Goal: Task Accomplishment & Management: Use online tool/utility

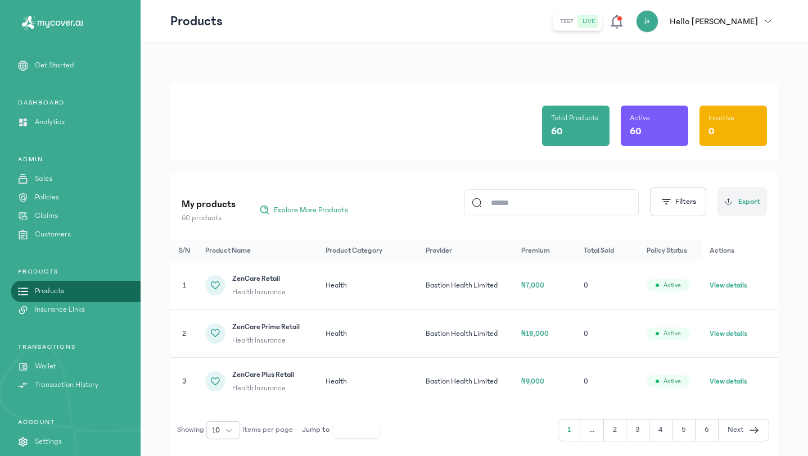
click at [403, 140] on div "Total Products 60 Active 60 Inactive 0" at bounding box center [474, 121] width 585 height 76
click at [528, 204] on input at bounding box center [557, 203] width 150 height 26
click at [53, 313] on p "Insurance Links" at bounding box center [60, 310] width 50 height 12
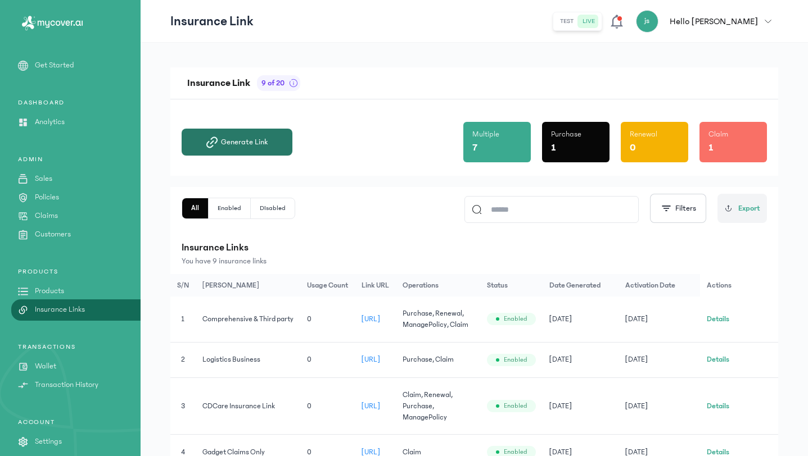
click at [250, 141] on span "Generate Link" at bounding box center [244, 142] width 47 height 11
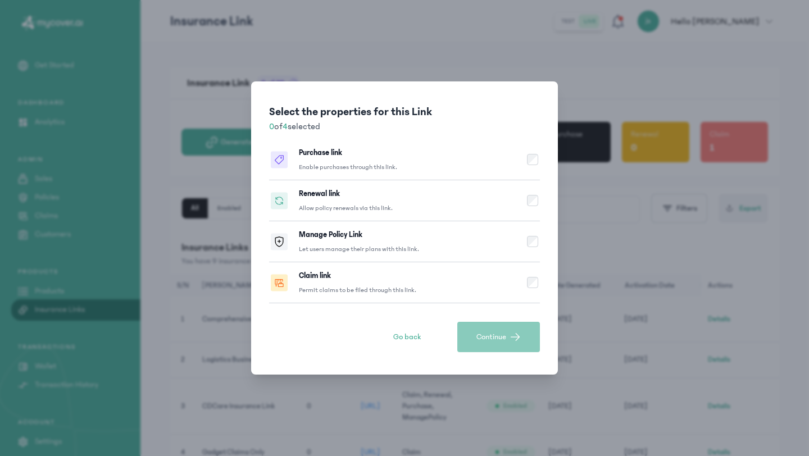
click at [348, 165] on p "Enable purchases through this link." at bounding box center [348, 167] width 98 height 9
click at [355, 203] on div "Renewal link Allow policy renewals via this link." at bounding box center [346, 200] width 94 height 25
click at [384, 243] on div "Manage Policy Link Let users manage their plans with this link." at bounding box center [359, 241] width 120 height 25
click at [485, 329] on button "Continue" at bounding box center [499, 337] width 83 height 30
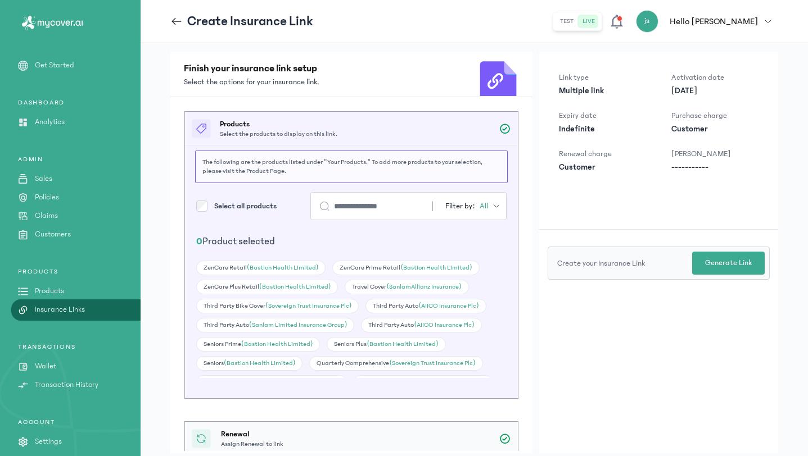
click at [370, 203] on input "search" at bounding box center [373, 206] width 79 height 11
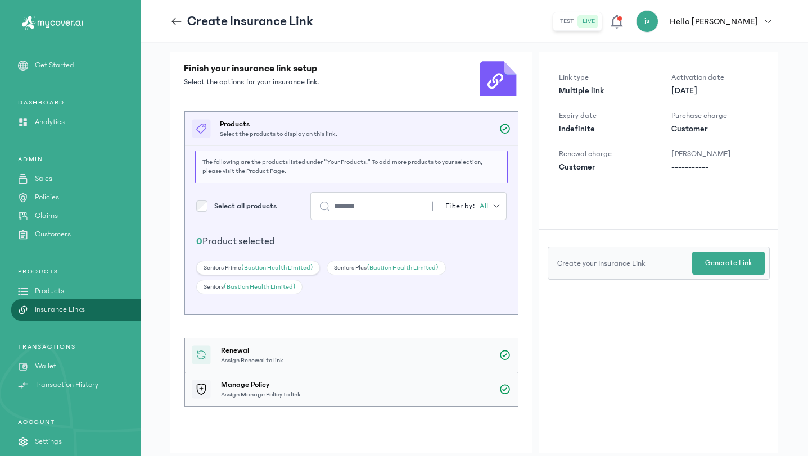
click at [274, 268] on span "(Bastion Health Limited)" at bounding box center [276, 267] width 71 height 7
click at [271, 282] on div "Seniors (Bastion Health Limited)" at bounding box center [249, 287] width 106 height 15
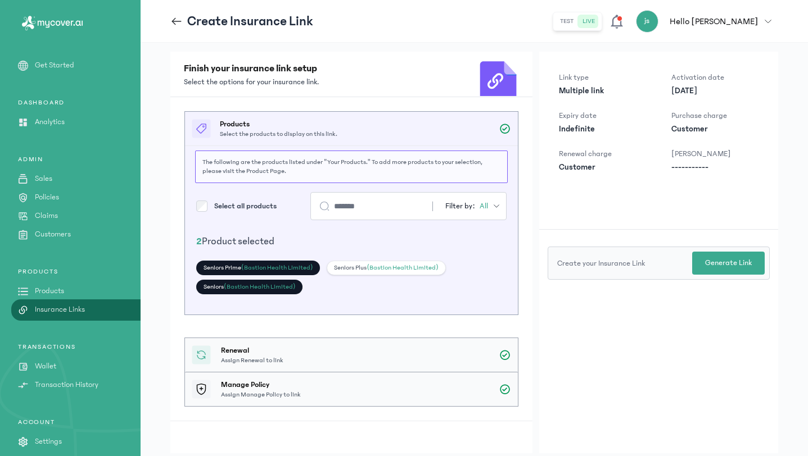
click at [381, 261] on div "Seniors Plus (Bastion Health Limited)" at bounding box center [386, 268] width 119 height 15
click at [382, 205] on input "*******" at bounding box center [373, 206] width 79 height 11
type input "*"
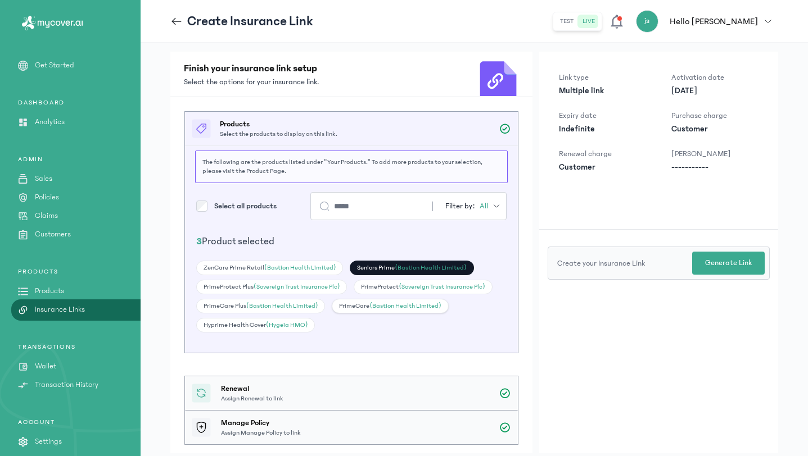
type input "*****"
click at [387, 304] on span "(Bastion Health Limited)" at bounding box center [404, 305] width 71 height 7
click at [306, 304] on span "(Bastion Health Limited)" at bounding box center [281, 305] width 71 height 7
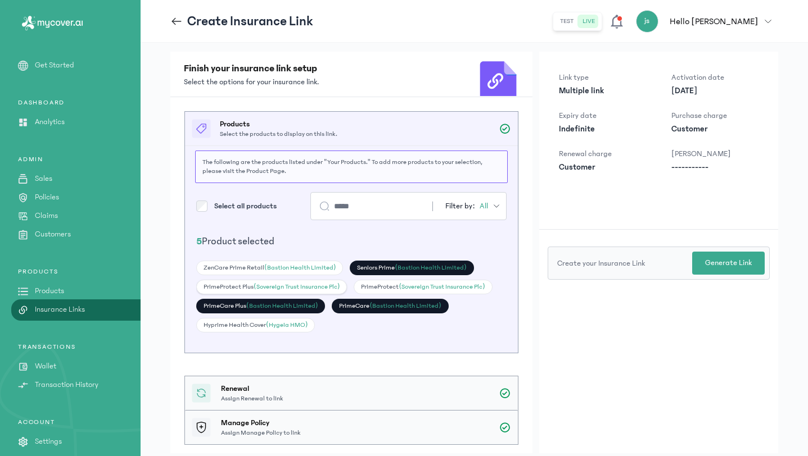
scroll to position [2, 0]
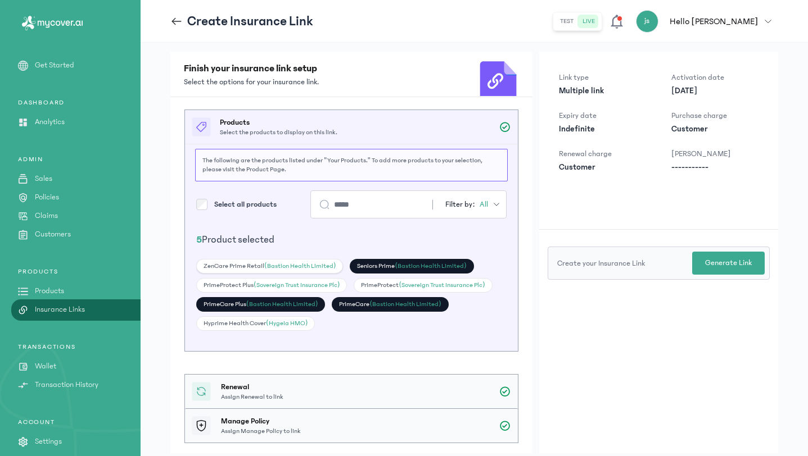
click at [311, 263] on span "(Bastion Health Limited)" at bounding box center [299, 265] width 71 height 7
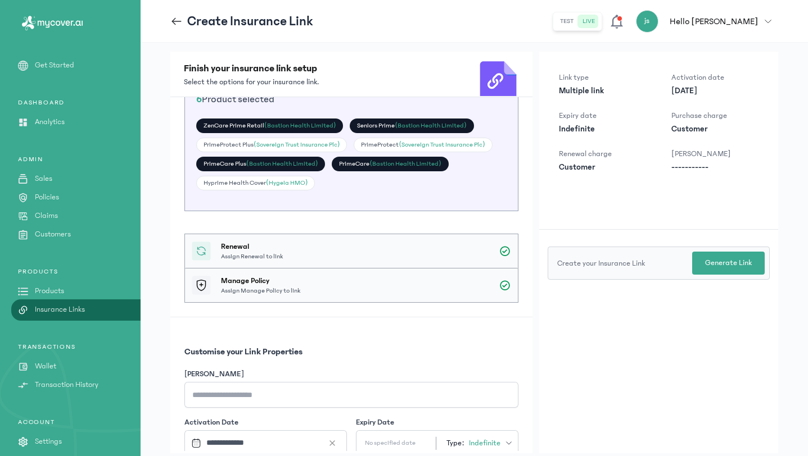
scroll to position [314, 0]
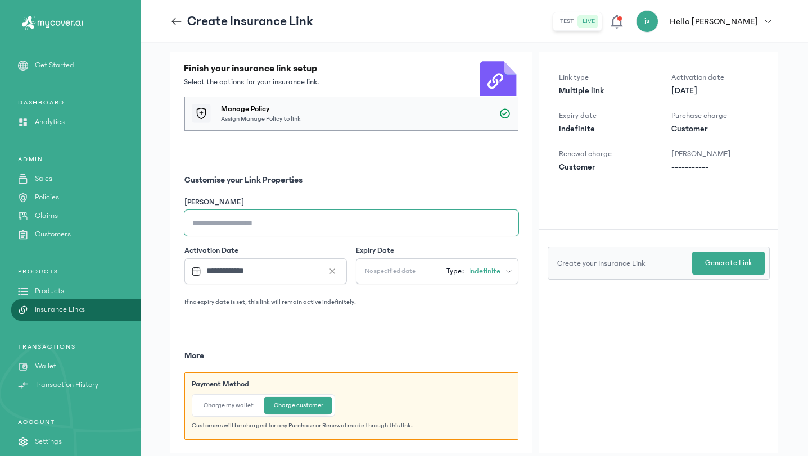
click at [224, 221] on input "[PERSON_NAME]" at bounding box center [351, 223] width 334 height 26
type input "**********"
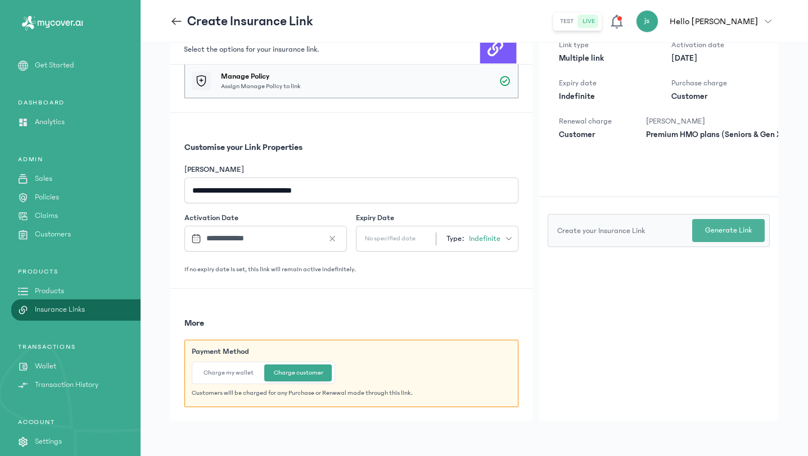
click at [726, 233] on p "Generate Link" at bounding box center [728, 231] width 47 height 12
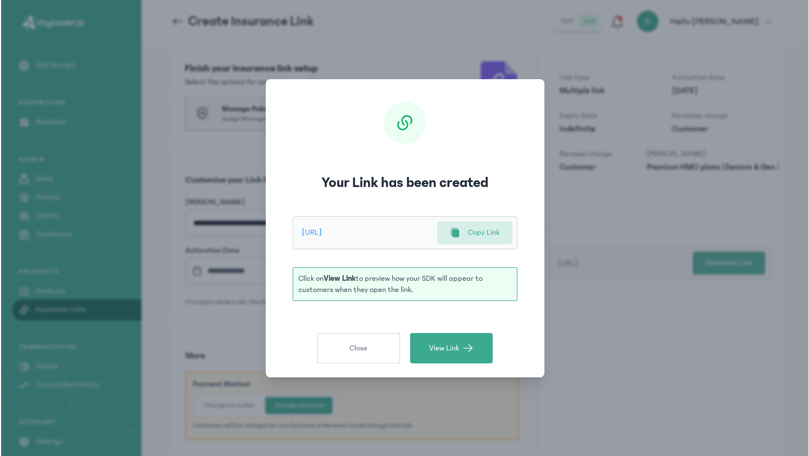
scroll to position [0, 0]
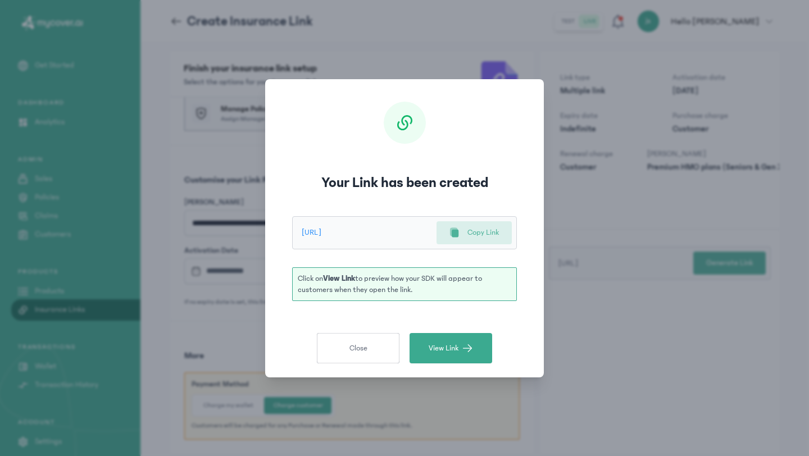
click at [464, 235] on div "Copy Link" at bounding box center [474, 233] width 49 height 12
